Goal: Task Accomplishment & Management: Use online tool/utility

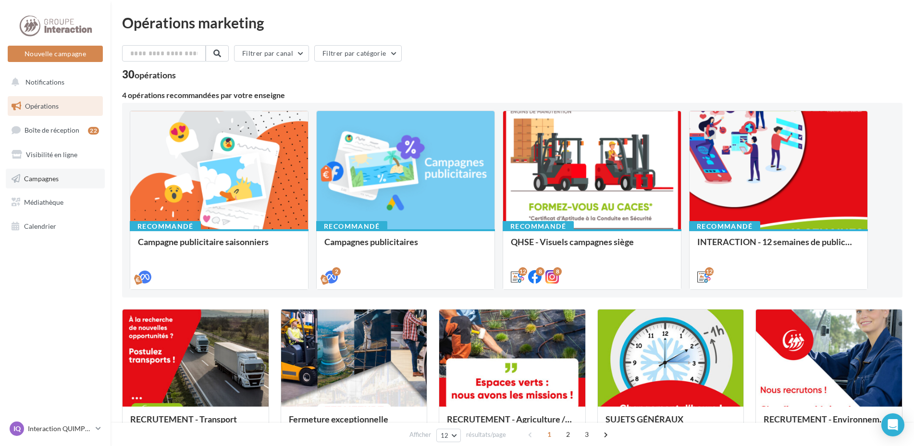
click at [38, 178] on span "Campagnes" at bounding box center [41, 178] width 35 height 8
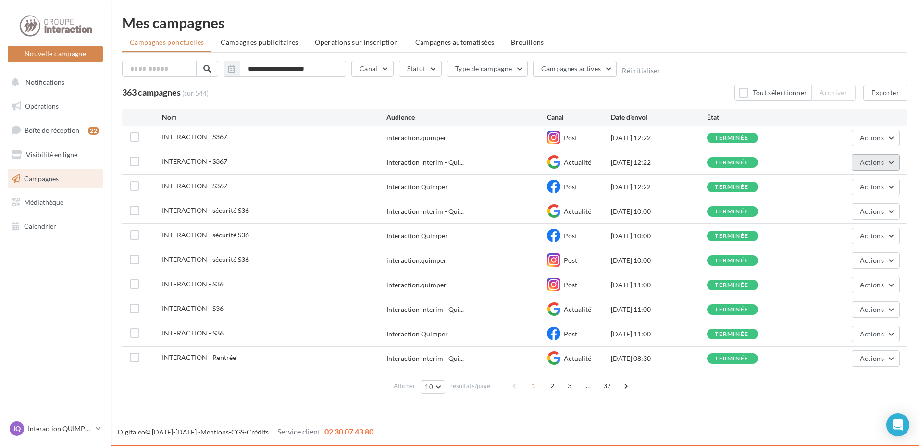
click at [865, 164] on span "Actions" at bounding box center [872, 162] width 24 height 8
click at [832, 240] on button "Dupliquer" at bounding box center [852, 235] width 96 height 25
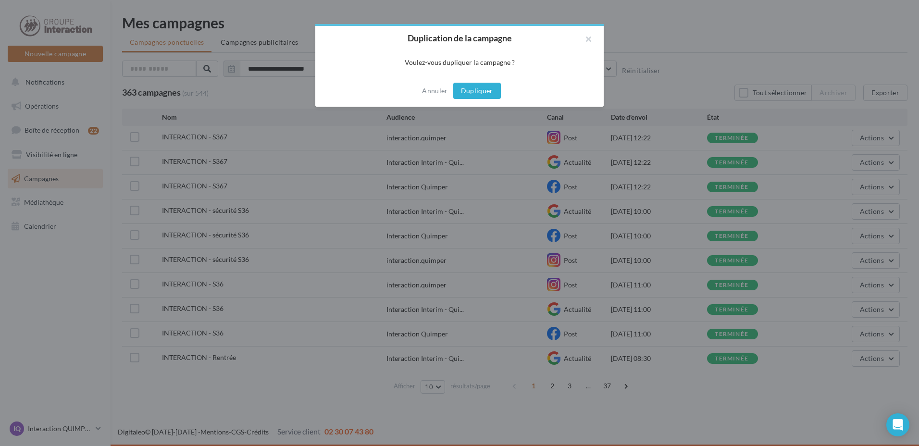
click at [472, 99] on button "Dupliquer" at bounding box center [477, 91] width 48 height 16
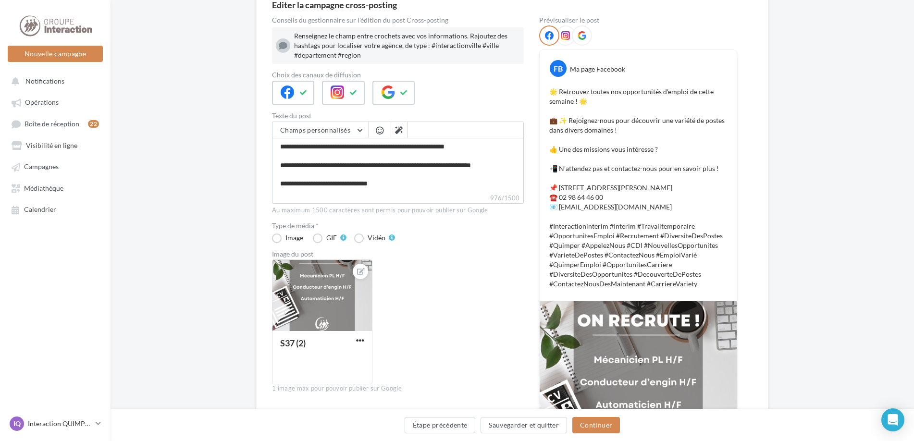
scroll to position [48, 0]
